Goal: Task Accomplishment & Management: Use online tool/utility

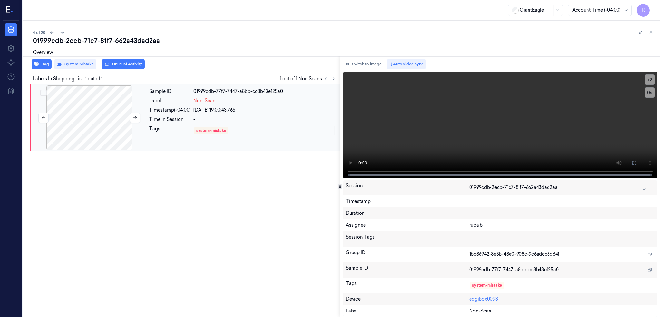
click at [83, 119] on div at bounding box center [89, 117] width 115 height 64
click at [636, 163] on icon at bounding box center [634, 163] width 4 height 4
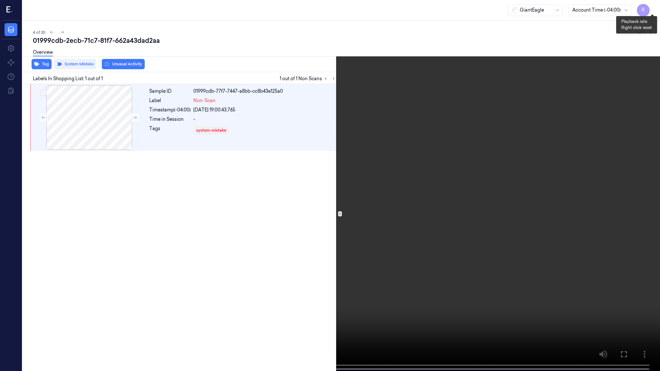
click at [654, 7] on button "x 2" at bounding box center [652, 8] width 10 height 10
click at [655, 5] on button "x 4" at bounding box center [652, 8] width 10 height 10
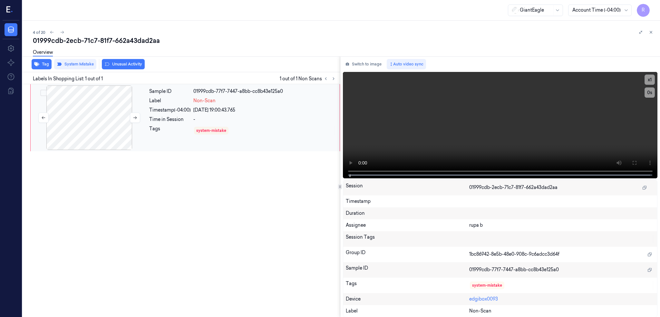
click at [103, 114] on div at bounding box center [89, 117] width 115 height 64
click at [133, 119] on icon at bounding box center [135, 117] width 5 height 5
click at [92, 119] on div at bounding box center [89, 117] width 115 height 64
click at [86, 114] on div at bounding box center [89, 117] width 115 height 64
click at [132, 119] on button at bounding box center [135, 117] width 10 height 10
